Goal: Task Accomplishment & Management: Complete application form

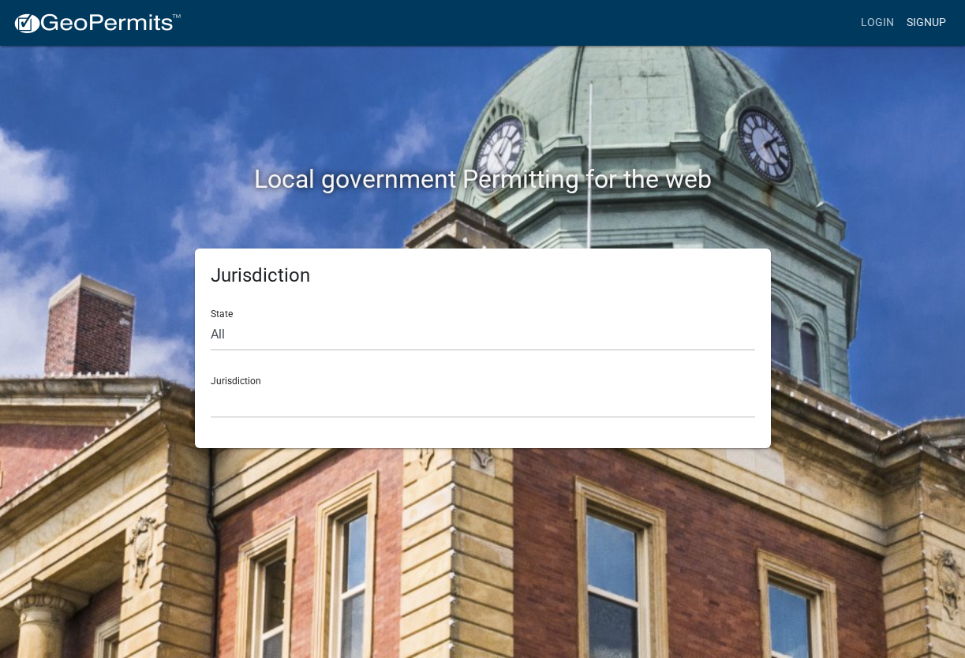
click at [917, 26] on link "Signup" at bounding box center [926, 23] width 52 height 30
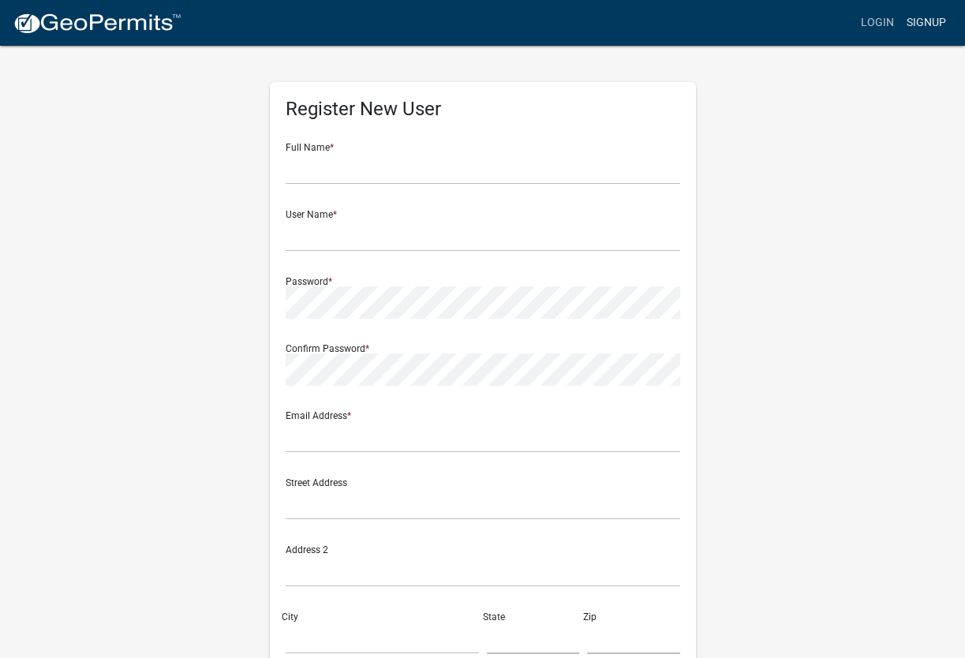
click at [929, 15] on link "Signup" at bounding box center [926, 23] width 52 height 30
click at [499, 162] on input "text" at bounding box center [483, 168] width 394 height 32
click at [665, 173] on input "text" at bounding box center [483, 168] width 394 height 32
click at [400, 193] on form "Full Name * User Name * Password * Confirm Password * Email Address * Street Ad…" at bounding box center [483, 467] width 394 height 675
click at [880, 28] on link "Login" at bounding box center [877, 23] width 46 height 30
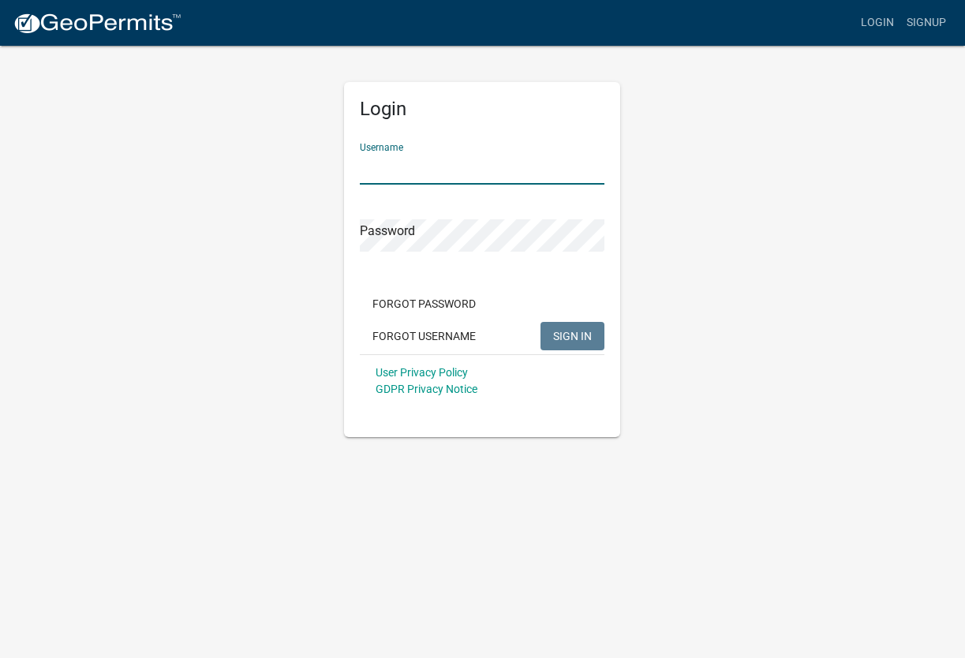
type input "Guillermo08"
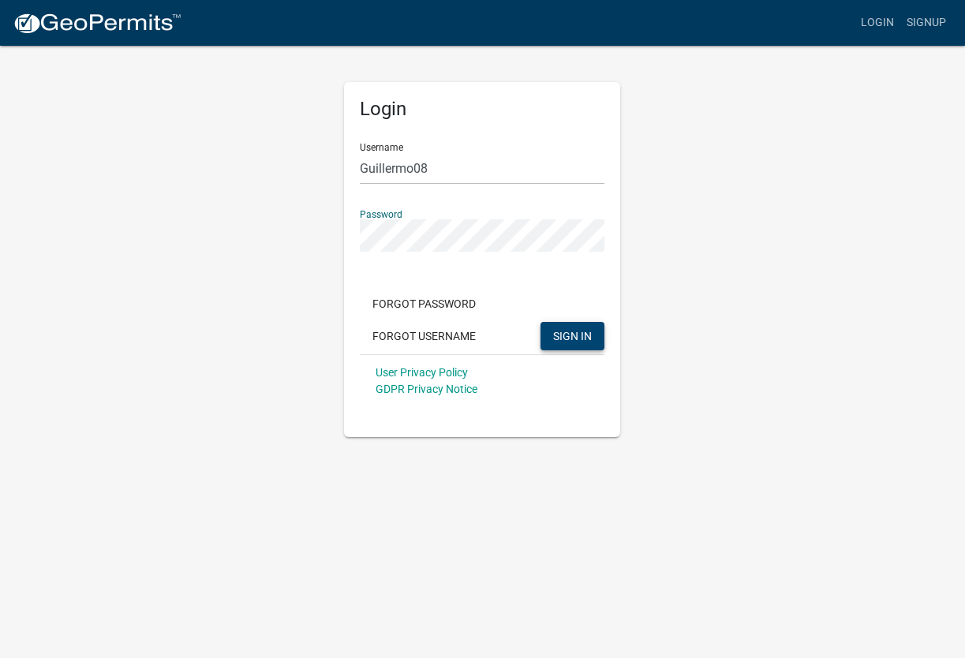
click at [557, 327] on button "SIGN IN" at bounding box center [572, 336] width 64 height 28
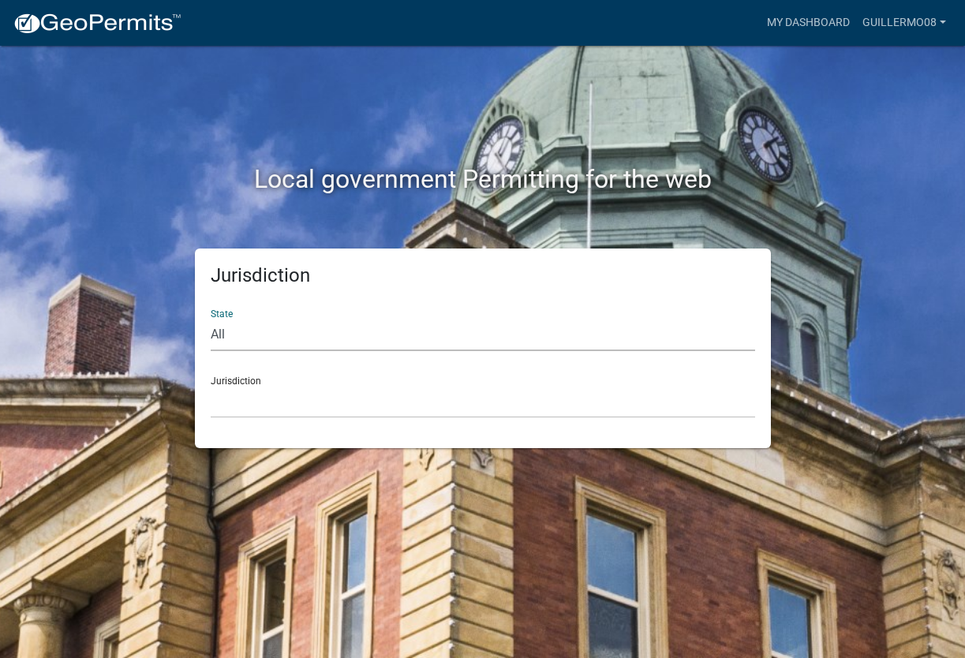
select select "[US_STATE]"
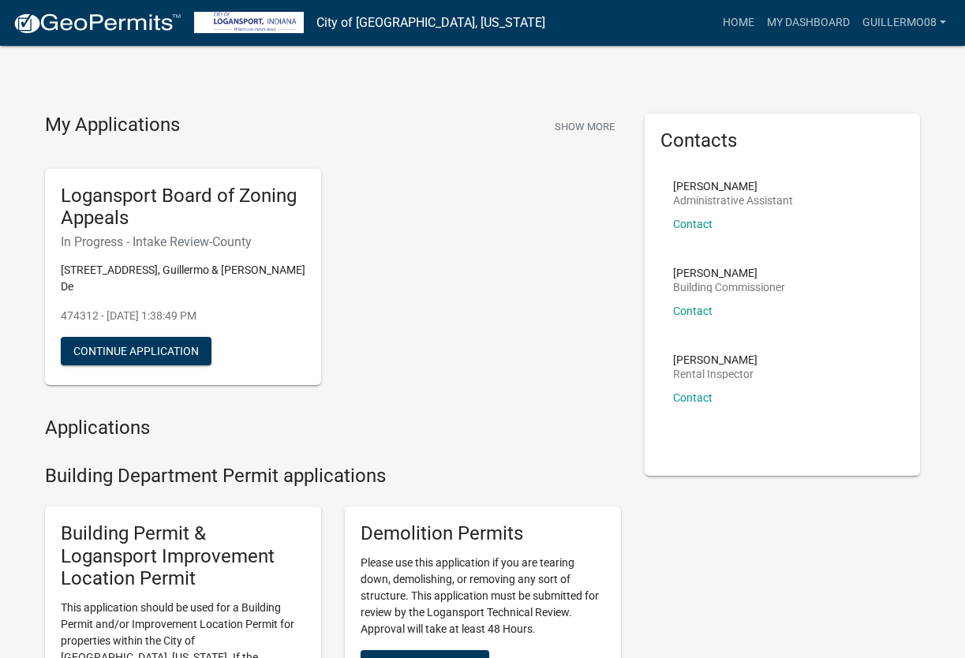
click at [170, 271] on p "[STREET_ADDRESS], Guillermo & [PERSON_NAME] De" at bounding box center [183, 278] width 245 height 33
click at [178, 351] on button "Continue Application" at bounding box center [136, 351] width 151 height 28
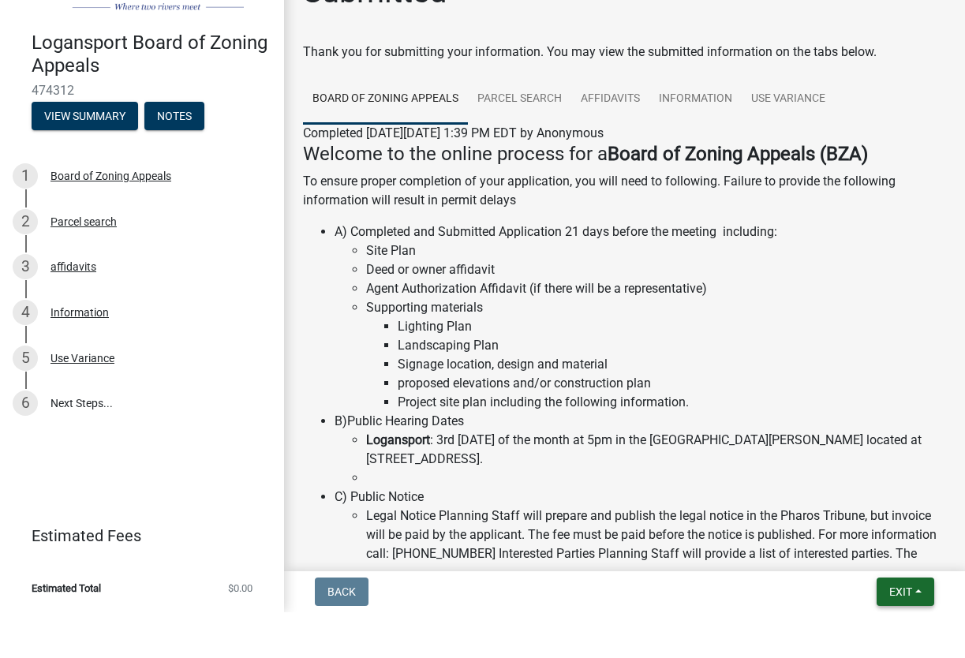
click at [919, 623] on button "Exit" at bounding box center [905, 637] width 58 height 28
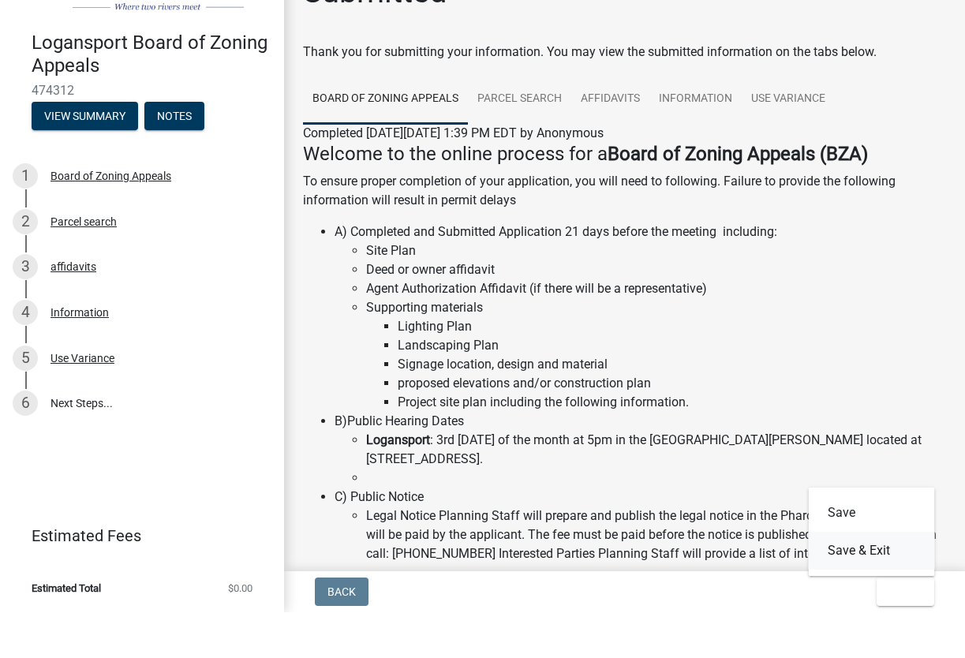
click at [863, 577] on button "Save & Exit" at bounding box center [872, 596] width 126 height 38
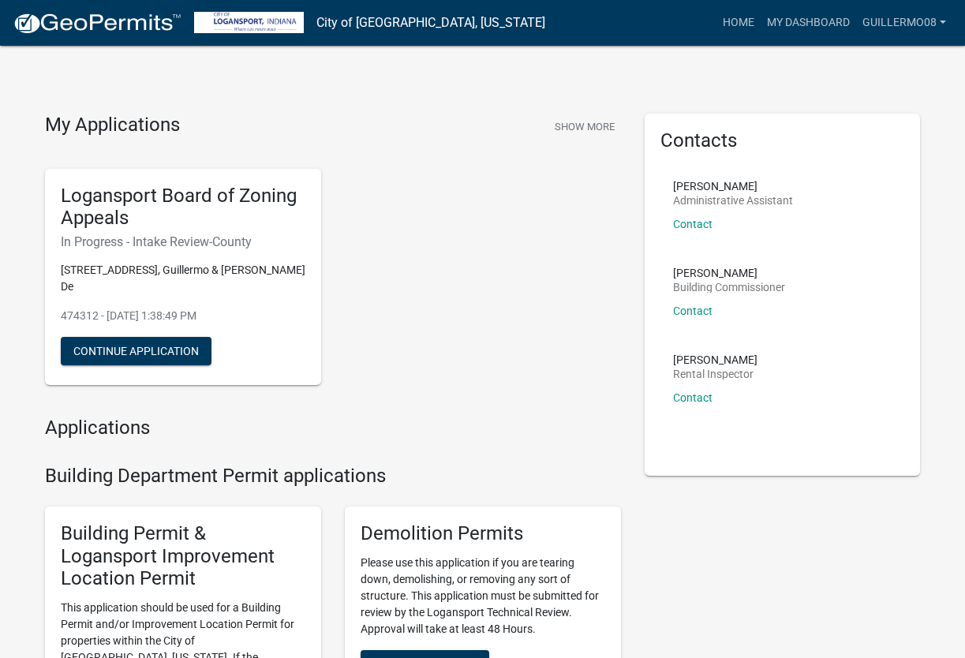
click at [642, 446] on div "Contacts [PERSON_NAME] Administrative Assistant Contact [PERSON_NAME] Building …" at bounding box center [783, 295] width 300 height 362
click at [939, 21] on link "guillermo08" at bounding box center [904, 23] width 96 height 30
click at [882, 118] on link "Logout" at bounding box center [889, 116] width 126 height 38
